Goal: Task Accomplishment & Management: Manage account settings

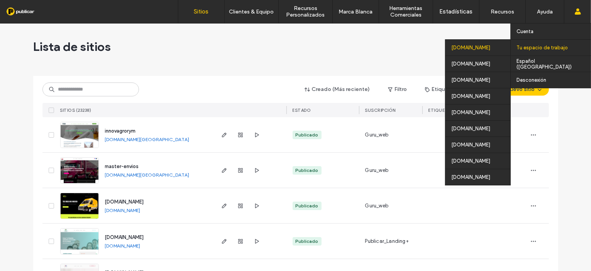
click at [475, 48] on div "colombia.publicar.guru" at bounding box center [477, 47] width 65 height 16
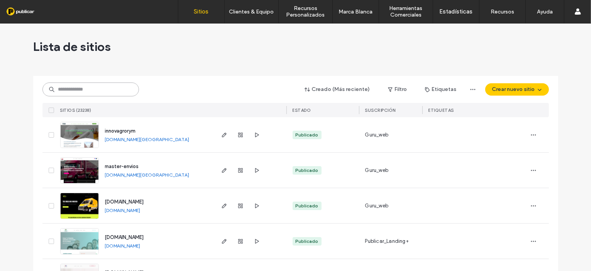
click at [81, 89] on input at bounding box center [90, 90] width 96 height 14
paste input "**********"
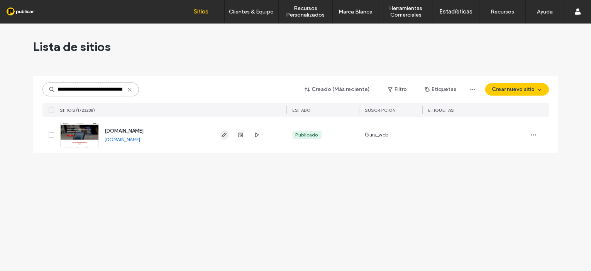
type input "**********"
click at [227, 134] on icon "button" at bounding box center [224, 135] width 6 height 6
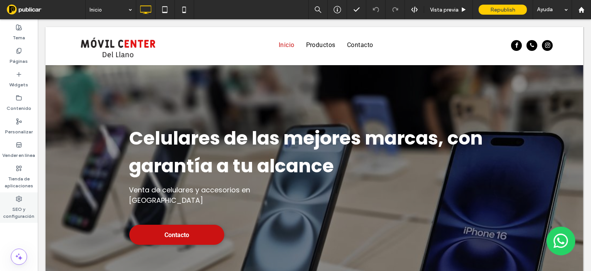
click at [25, 211] on label "SEO y configuración" at bounding box center [19, 211] width 38 height 18
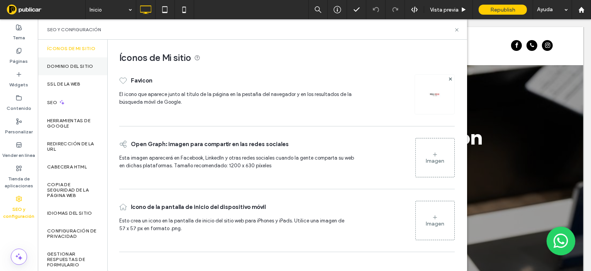
click at [73, 75] on div "Dominio del sitio" at bounding box center [72, 67] width 69 height 18
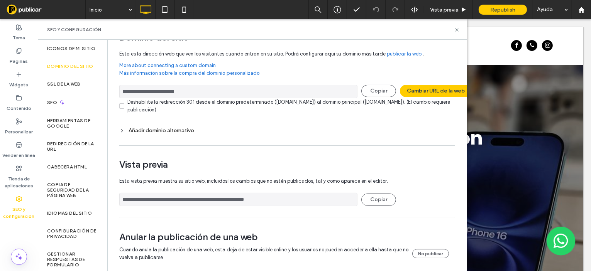
scroll to position [30, 0]
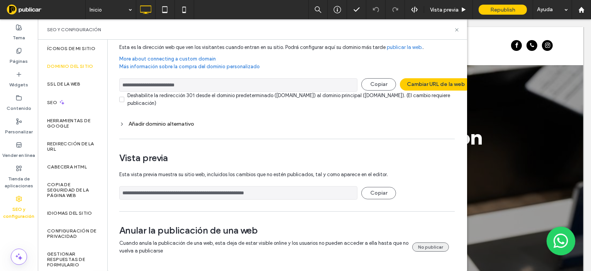
click at [424, 244] on button "No publicar" at bounding box center [430, 247] width 37 height 9
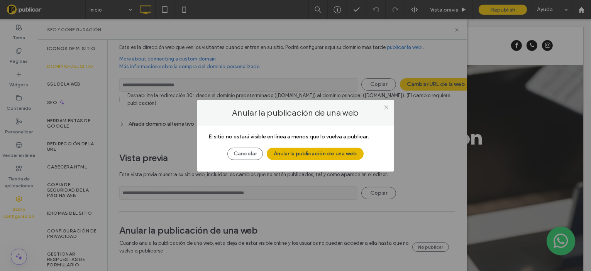
click at [349, 154] on button "Anular la publicación de una web" at bounding box center [315, 154] width 97 height 12
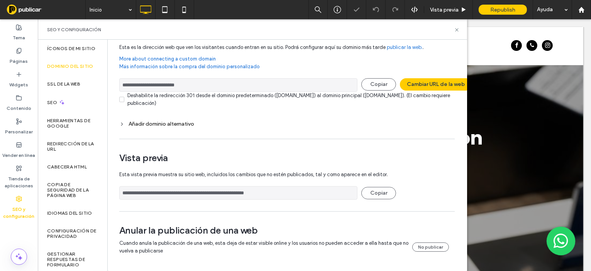
scroll to position [0, 0]
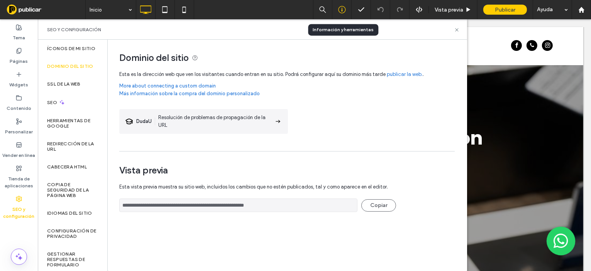
click at [336, 10] on div at bounding box center [341, 10] width 19 height 8
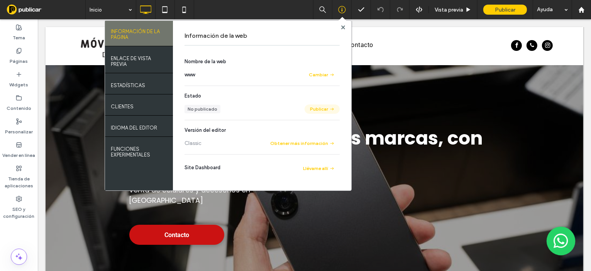
drag, startPoint x: 319, startPoint y: 109, endPoint x: 326, endPoint y: 110, distance: 7.3
click at [320, 109] on button "Publicar" at bounding box center [321, 109] width 35 height 9
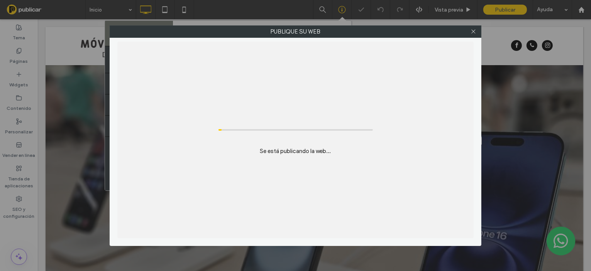
click at [329, 109] on div "Se está publicando la web..." at bounding box center [295, 140] width 356 height 197
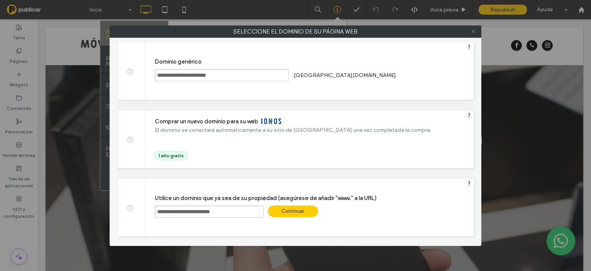
click at [475, 32] on icon at bounding box center [473, 32] width 6 height 6
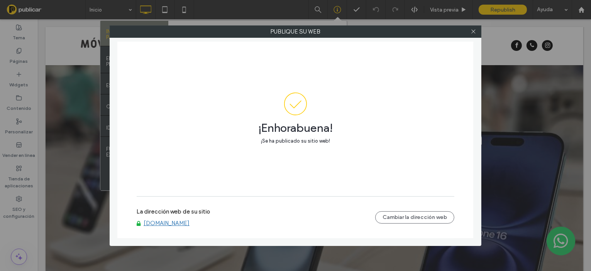
click at [496, 9] on div "Publique su web ¡Enhorabuena! ¡Se ha publicado su sitio web! La dirección web d…" at bounding box center [295, 135] width 591 height 271
click at [474, 30] on icon at bounding box center [473, 32] width 6 height 6
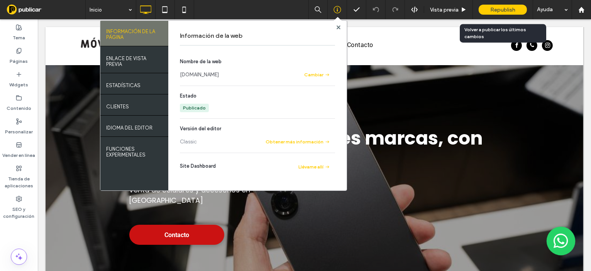
click at [507, 10] on span "Republish" at bounding box center [502, 10] width 25 height 7
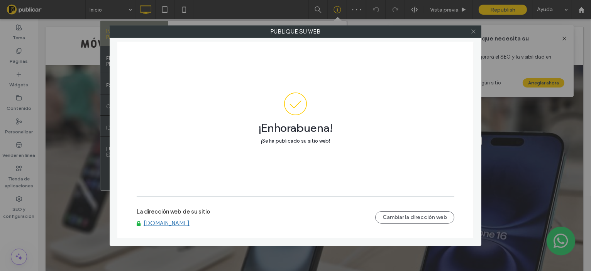
click at [473, 30] on icon at bounding box center [473, 32] width 6 height 6
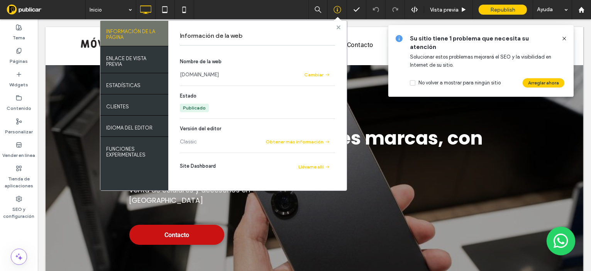
click at [340, 27] on div at bounding box center [338, 27] width 6 height 6
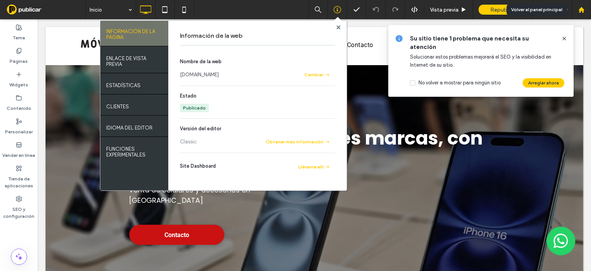
click at [581, 9] on use at bounding box center [581, 10] width 6 height 6
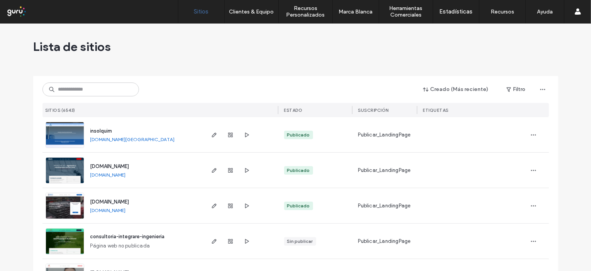
type input "*"
click at [74, 91] on input at bounding box center [90, 90] width 96 height 14
paste input "**********"
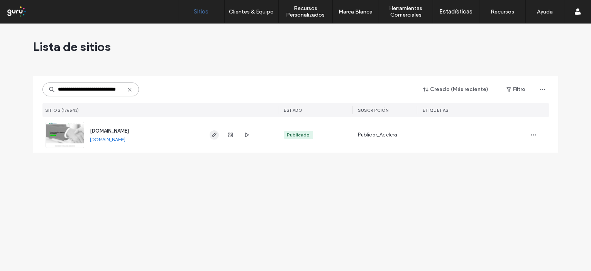
type input "**********"
click at [213, 137] on icon "button" at bounding box center [214, 135] width 6 height 6
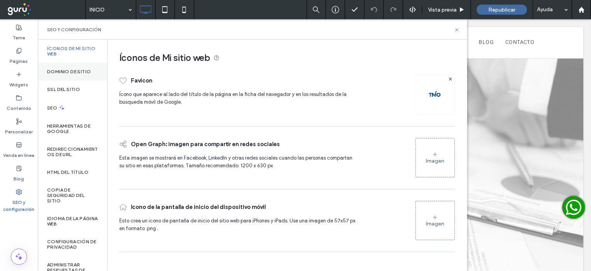
click at [69, 72] on label "Dominio de sitio" at bounding box center [69, 71] width 44 height 5
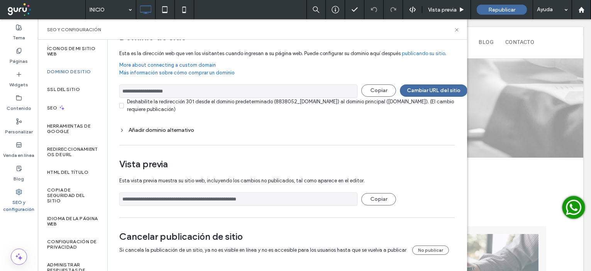
scroll to position [193, 0]
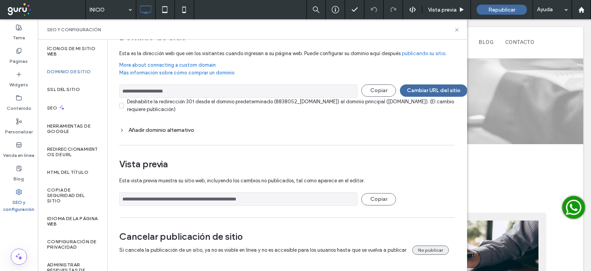
click at [424, 247] on button "No publicar" at bounding box center [430, 250] width 37 height 9
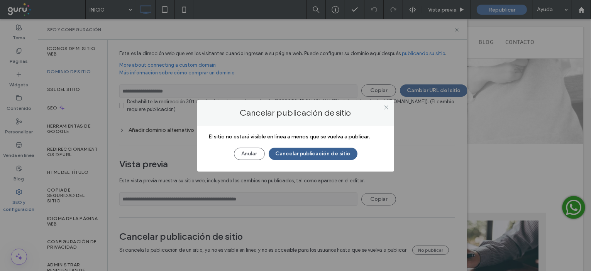
click at [321, 152] on button "Cancelar publicación de sitio" at bounding box center [313, 154] width 89 height 12
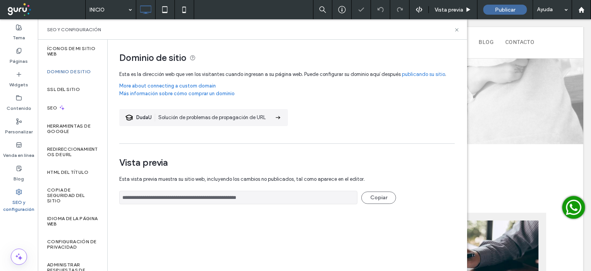
scroll to position [0, 0]
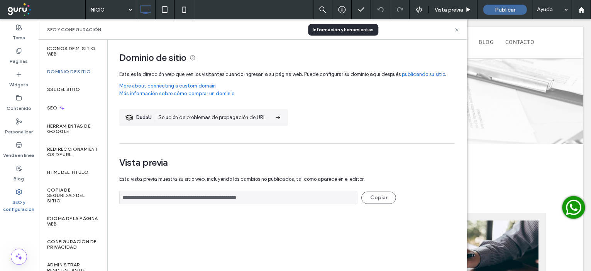
click at [343, 11] on icon at bounding box center [342, 10] width 8 height 8
